Goal: Contribute content: Share content

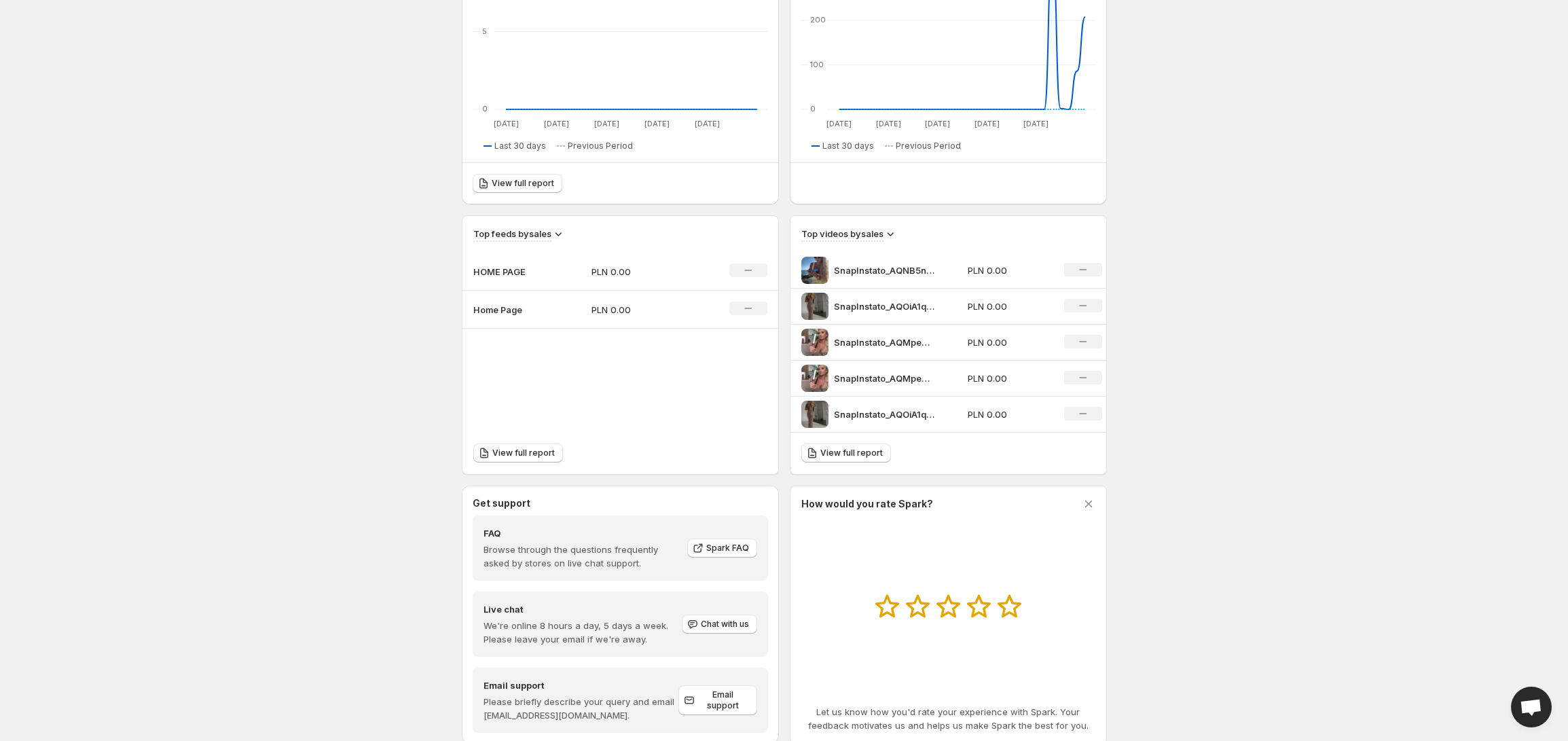
scroll to position [299, 0]
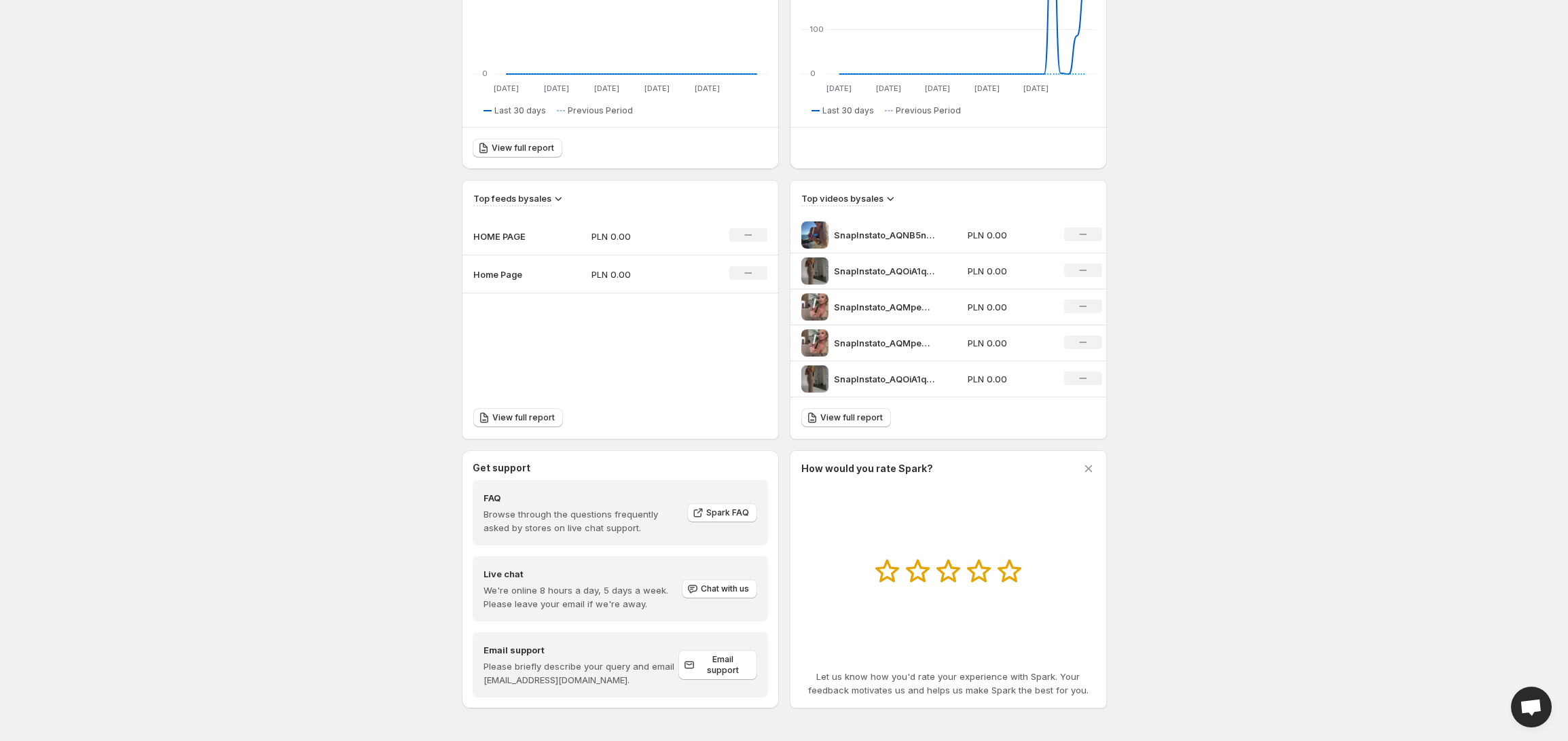
click at [581, 268] on td "PLN 0.00" at bounding box center [639, 274] width 118 height 38
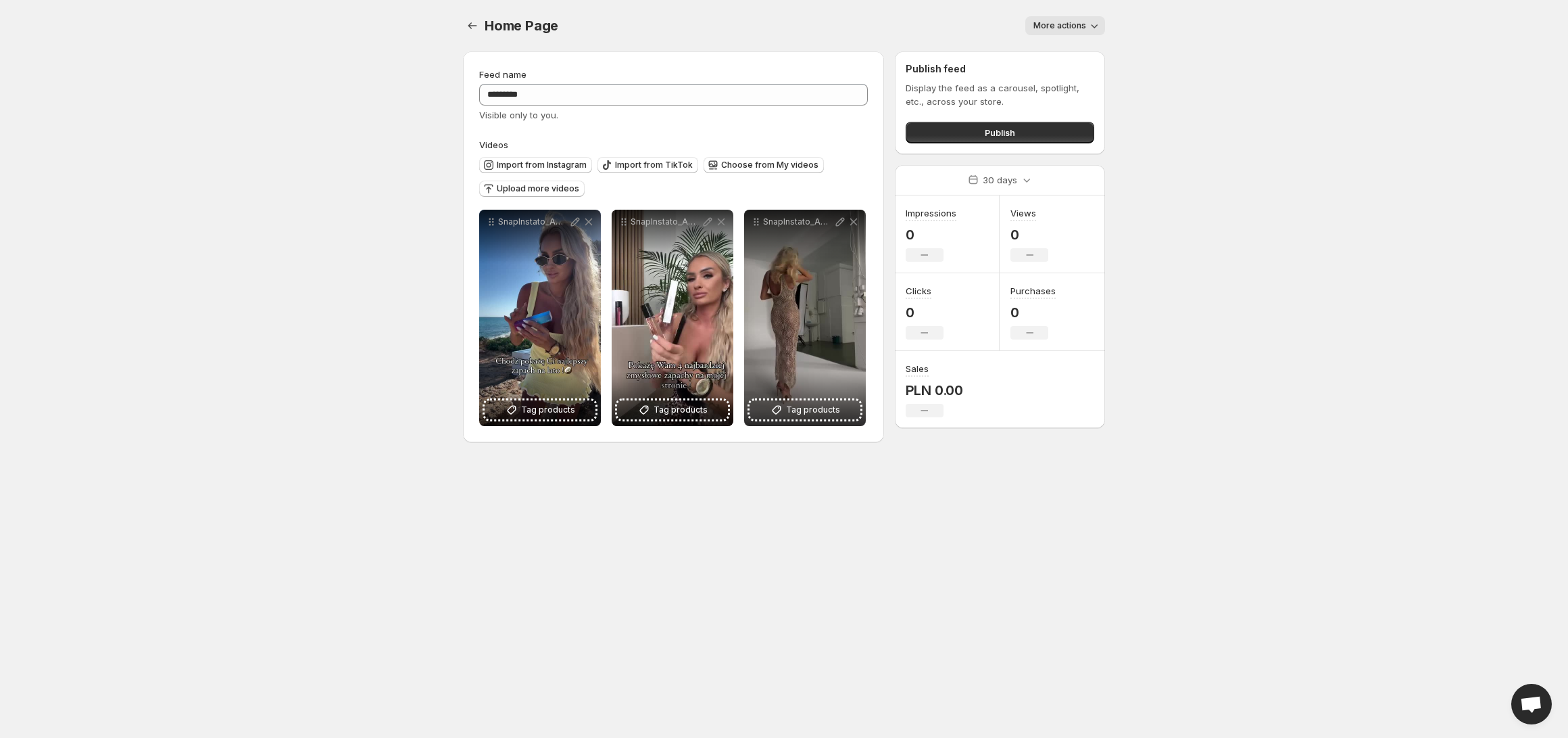
click at [1053, 31] on button "More actions" at bounding box center [1065, 26] width 80 height 19
click at [813, 45] on div "Home Page. This page is ready Home Page More actions More actions More actions" at bounding box center [784, 26] width 642 height 51
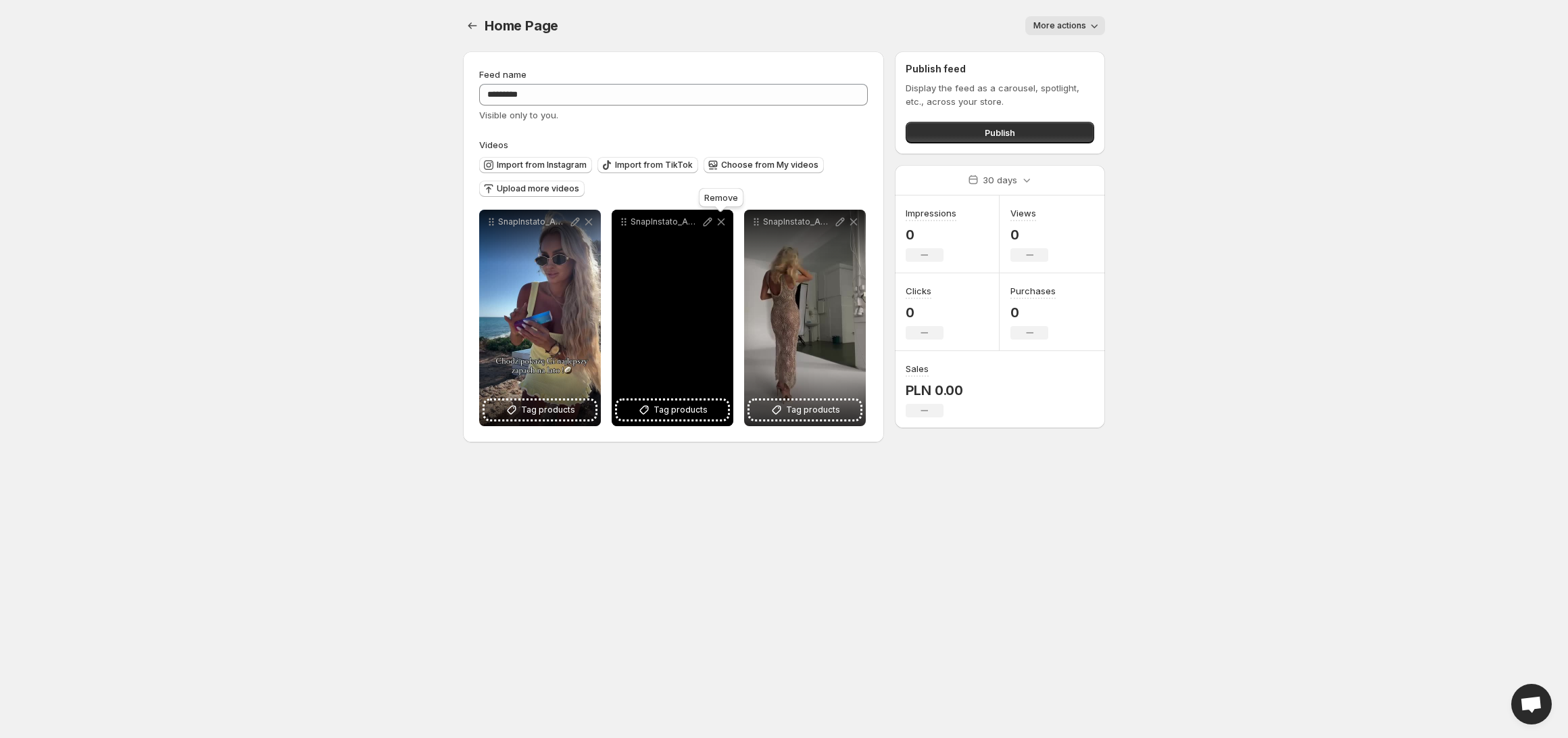
click at [720, 220] on icon at bounding box center [721, 222] width 7 height 7
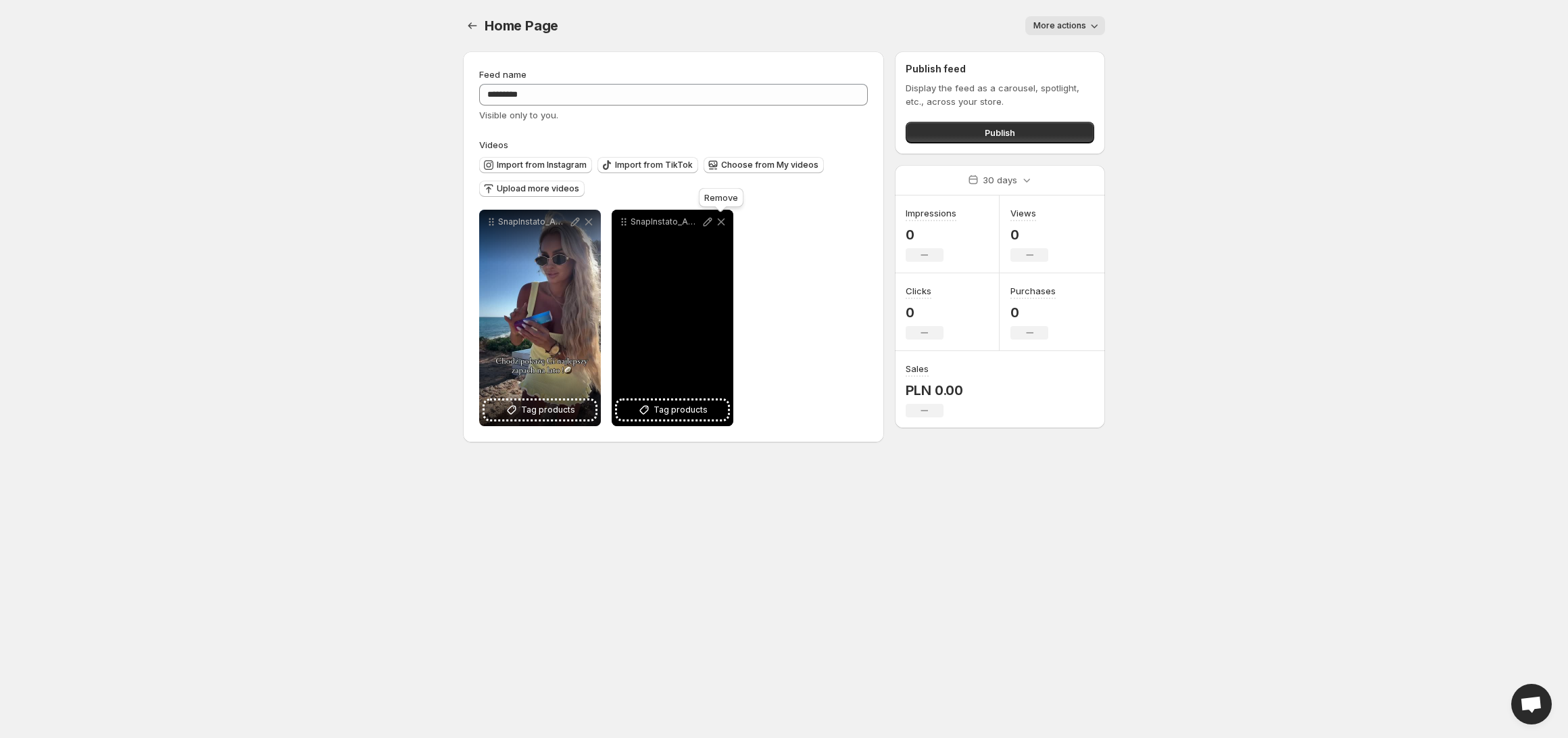
click at [720, 225] on icon at bounding box center [720, 221] width 14 height 14
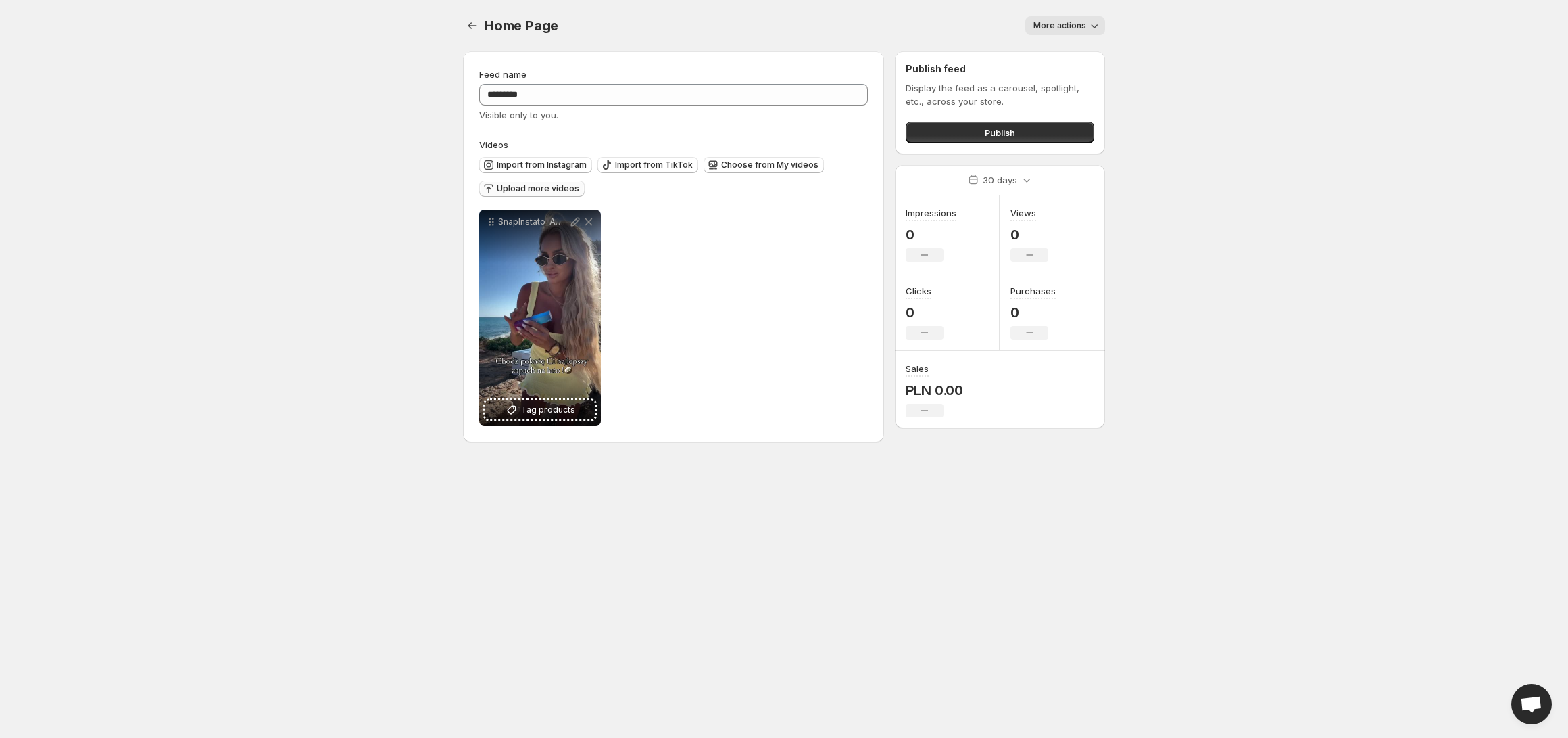
click at [559, 190] on span "Upload more videos" at bounding box center [538, 188] width 82 height 11
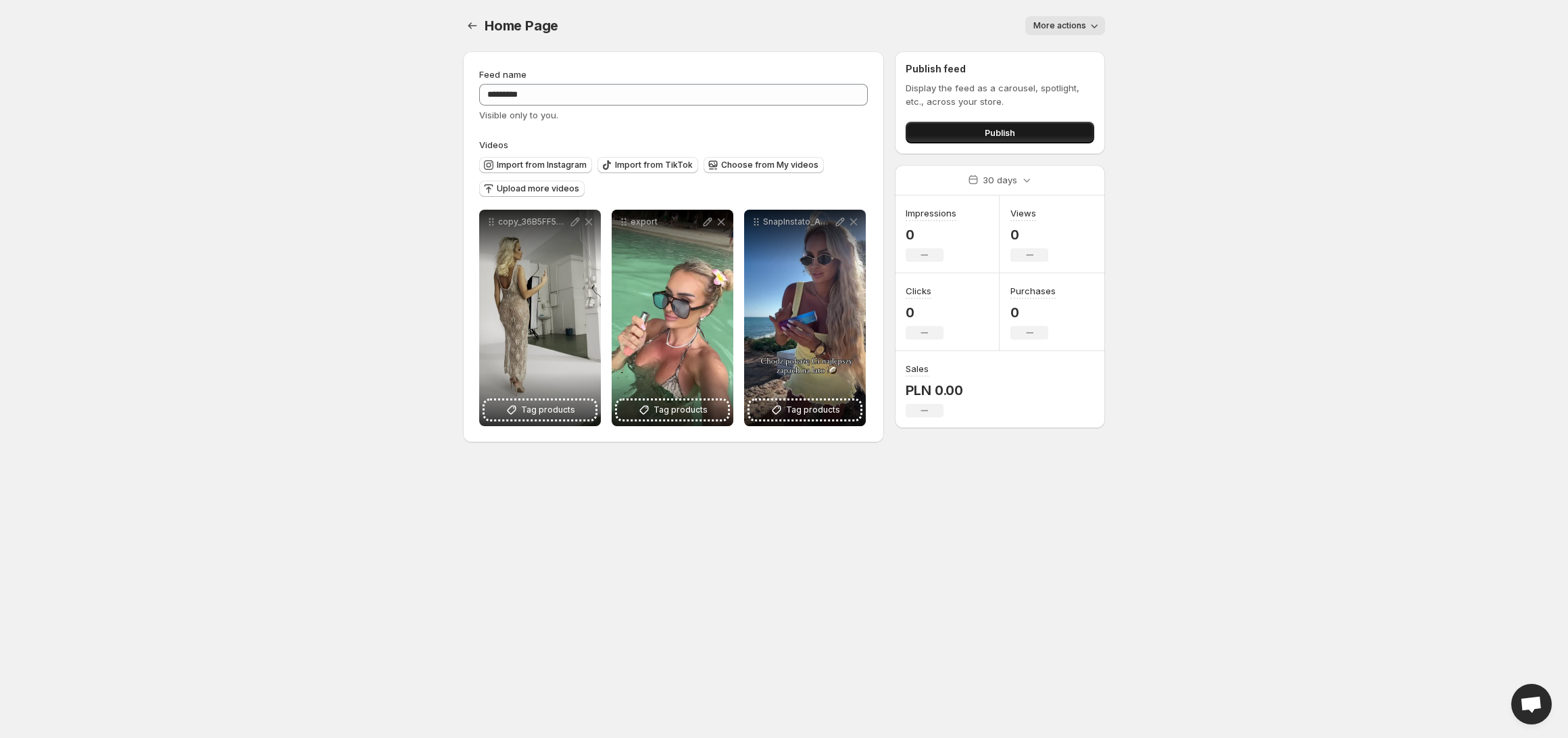
click at [999, 126] on span "Publish" at bounding box center [999, 133] width 30 height 14
click at [473, 30] on icon "Settings" at bounding box center [472, 26] width 14 height 14
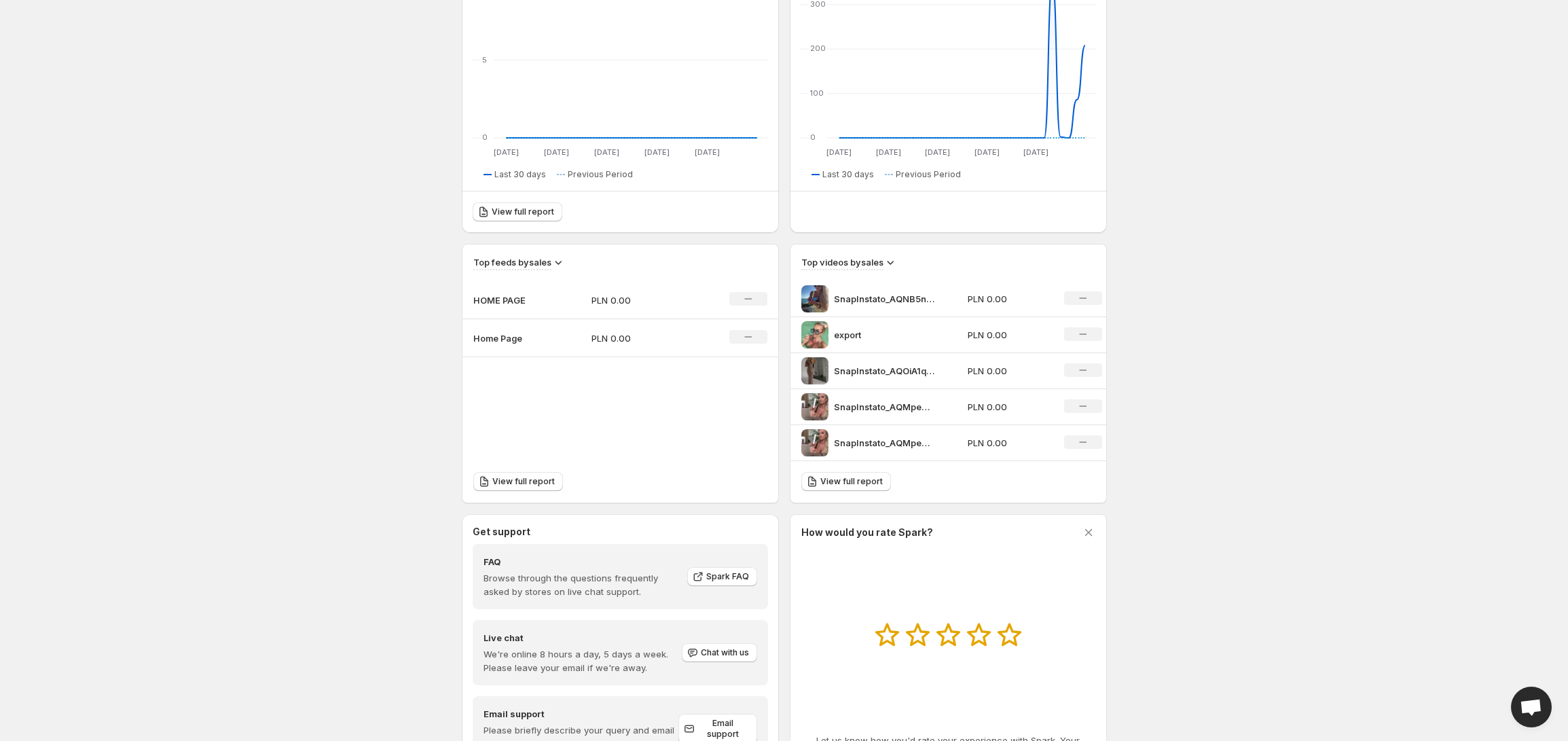
scroll to position [241, 0]
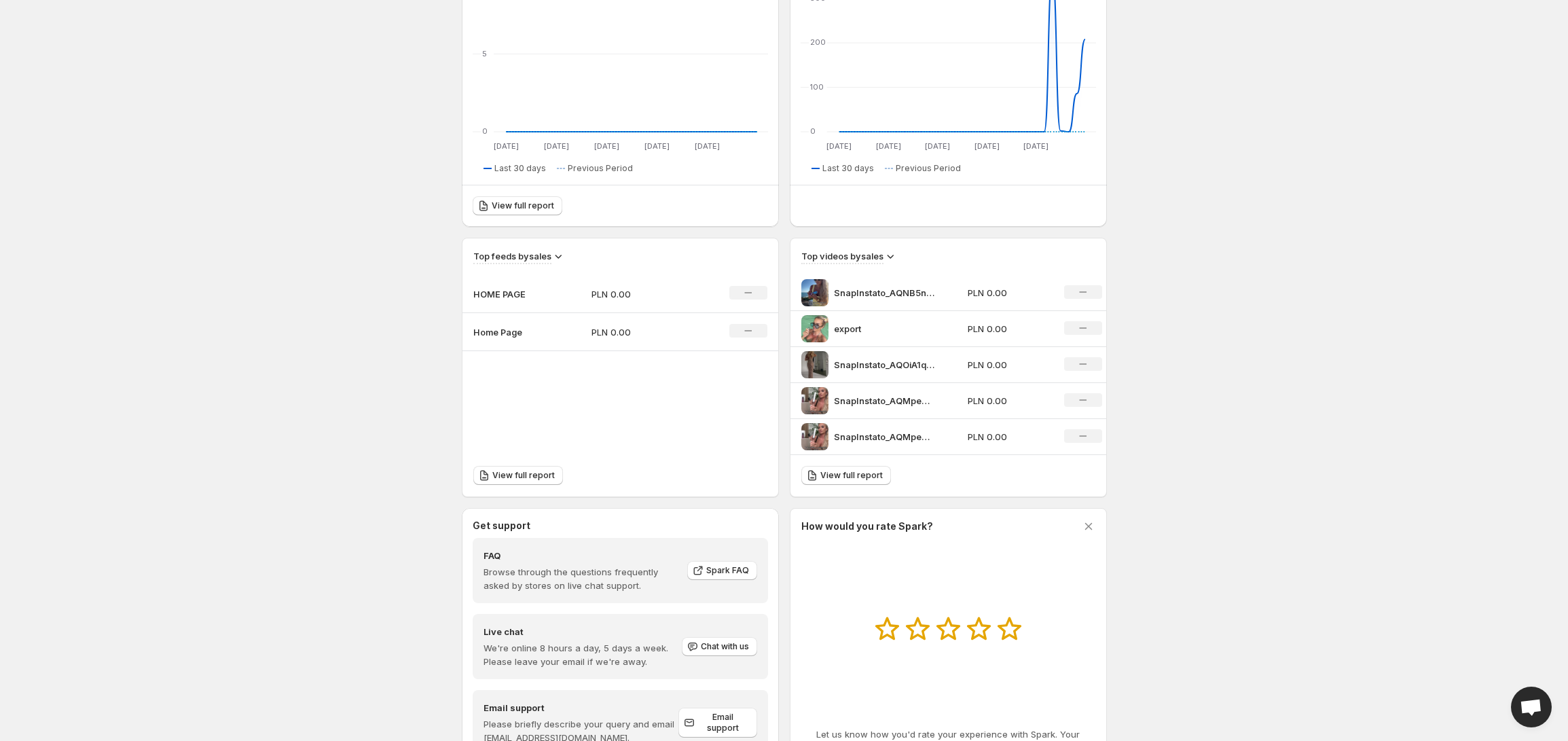
click at [509, 334] on p "Home Page" at bounding box center [507, 331] width 68 height 14
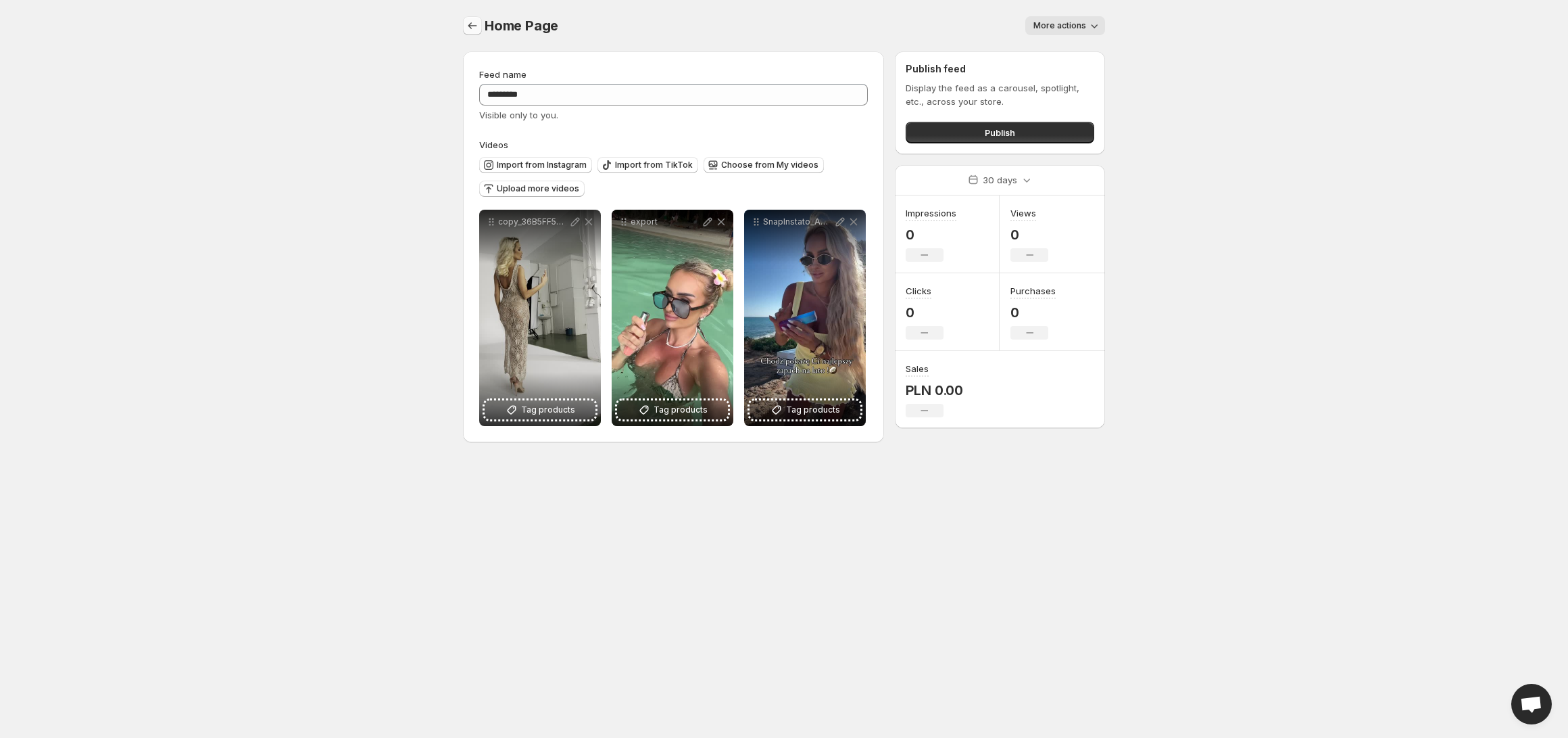
click at [474, 34] on button "Settings" at bounding box center [472, 26] width 19 height 19
